Goal: Task Accomplishment & Management: Use online tool/utility

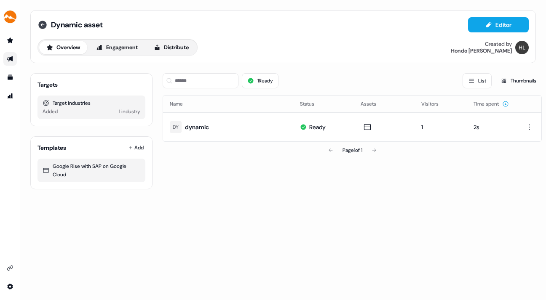
click at [42, 24] on icon at bounding box center [42, 25] width 10 height 10
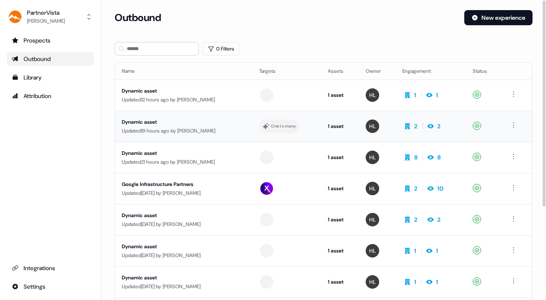
click at [216, 127] on div "Updated 19 hours ago by Hondo Lewis" at bounding box center [184, 131] width 124 height 8
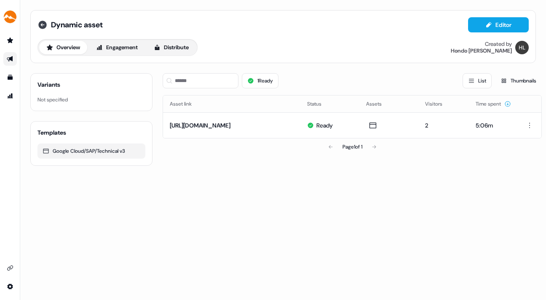
click at [43, 23] on icon at bounding box center [42, 25] width 8 height 8
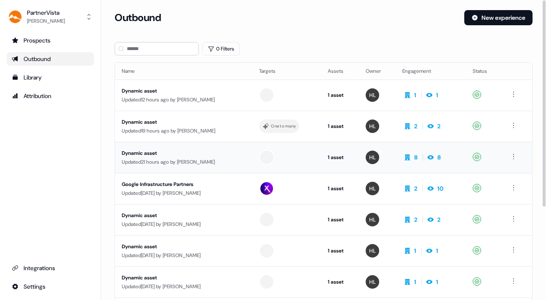
click at [207, 153] on div "Dynamic asset" at bounding box center [184, 153] width 124 height 8
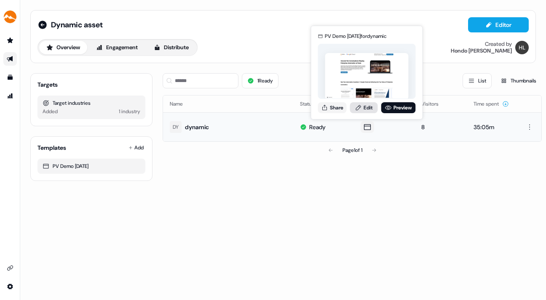
click at [366, 106] on link "Edit" at bounding box center [364, 107] width 28 height 11
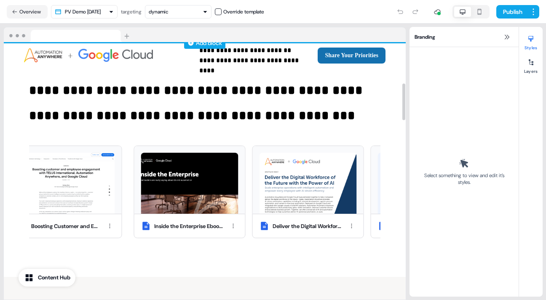
scroll to position [287, 0]
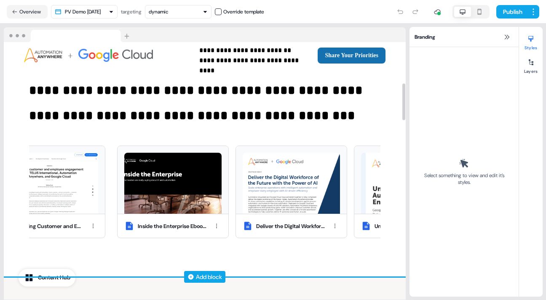
click at [246, 244] on div "Inside the Enterprise Ebook - Automation Anywhere Deliver the Digital Workforce…" at bounding box center [284, 192] width 358 height 103
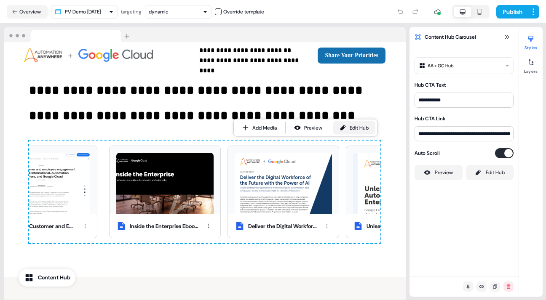
click at [356, 124] on div "Edit Hub" at bounding box center [358, 128] width 19 height 8
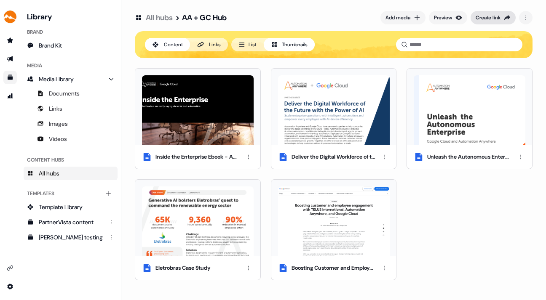
click at [488, 16] on div "Create link" at bounding box center [487, 17] width 25 height 8
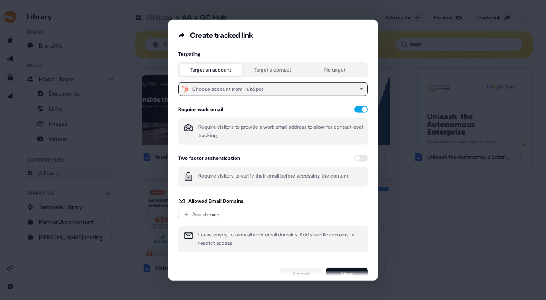
click at [359, 87] on icon "button" at bounding box center [361, 88] width 5 height 5
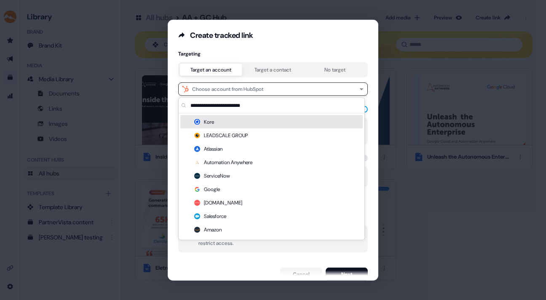
click at [333, 40] on span at bounding box center [271, 45] width 206 height 10
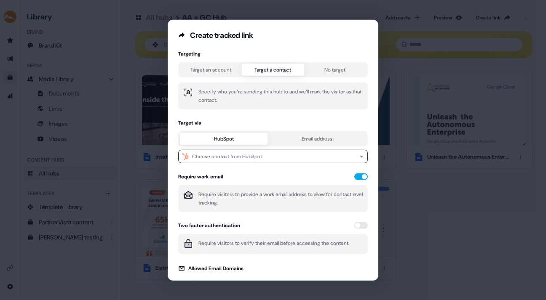
click at [269, 67] on button "Target a contact" at bounding box center [273, 70] width 62 height 12
click at [316, 135] on button "Email address" at bounding box center [316, 139] width 99 height 12
click at [333, 64] on div "Targeting Target an account Target a contact No target Specify who you’re sendi…" at bounding box center [272, 187] width 189 height 275
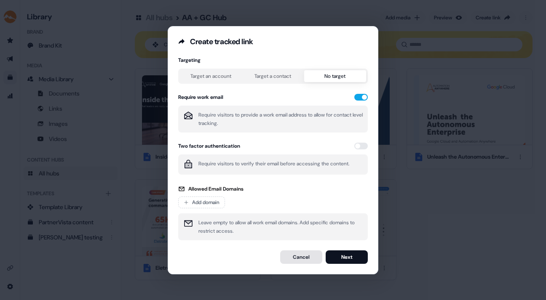
click at [299, 254] on button "Cancel" at bounding box center [301, 257] width 42 height 13
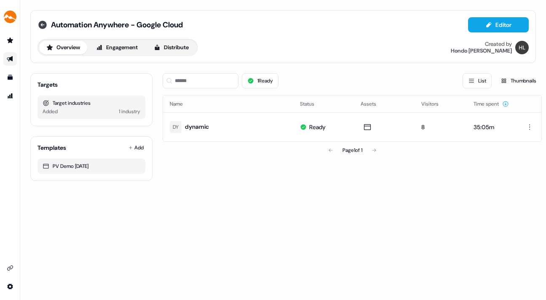
click at [41, 24] on icon at bounding box center [42, 25] width 8 height 8
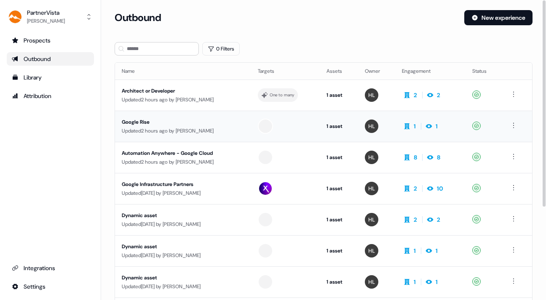
click at [201, 123] on div "Google Rise" at bounding box center [183, 122] width 123 height 8
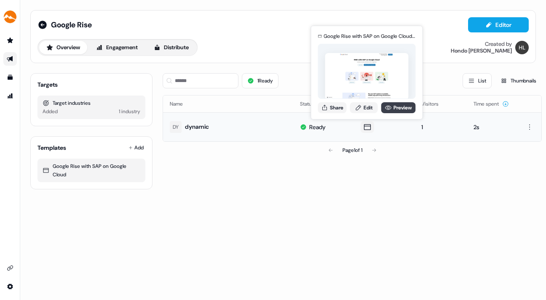
click at [396, 106] on link "Preview" at bounding box center [398, 107] width 35 height 11
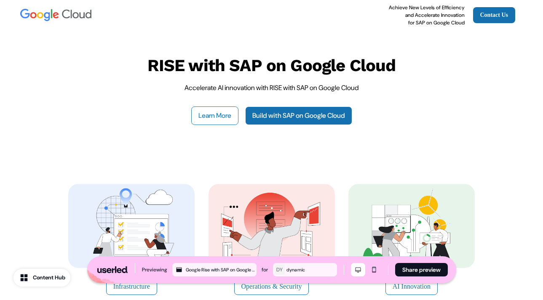
click at [211, 115] on button "Learn More" at bounding box center [214, 116] width 47 height 19
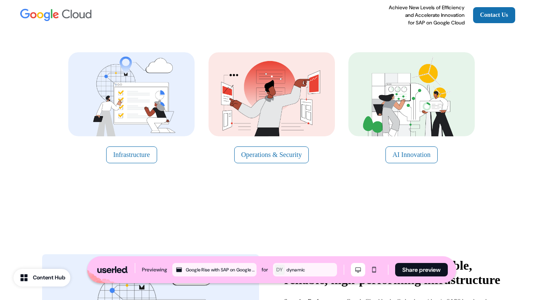
scroll to position [150, 0]
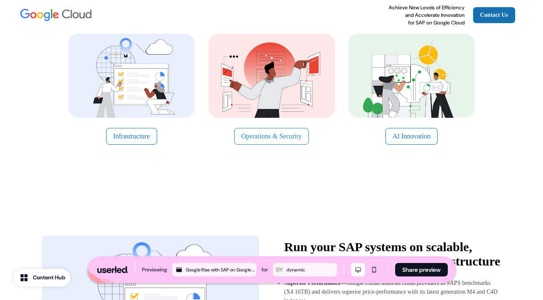
click at [280, 134] on button "Operations & Security" at bounding box center [271, 136] width 75 height 17
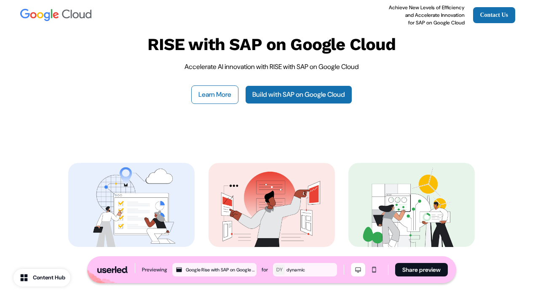
scroll to position [0, 0]
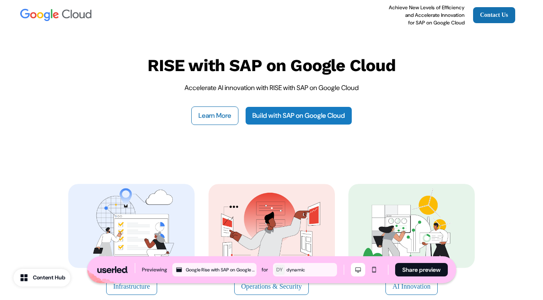
click at [297, 115] on link "Build with SAP on Google Cloud" at bounding box center [298, 116] width 107 height 19
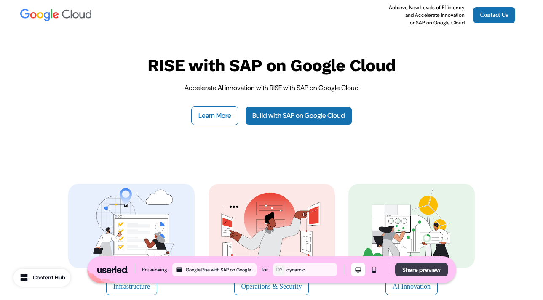
click at [425, 268] on button "Share preview" at bounding box center [421, 269] width 53 height 13
